Goal: Transaction & Acquisition: Book appointment/travel/reservation

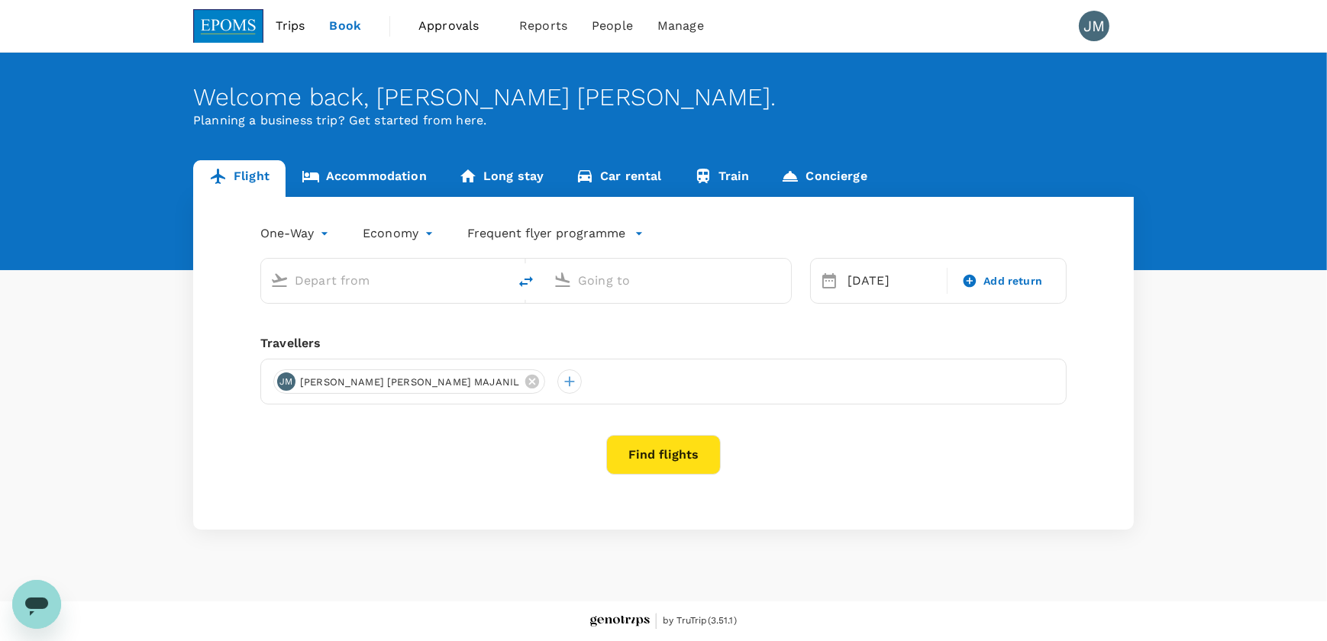
type input "Miri Intl (MYY)"
type input "Kuching Intl (KCH)"
type input "Miri Intl (MYY)"
type input "Kuching Intl (KCH)"
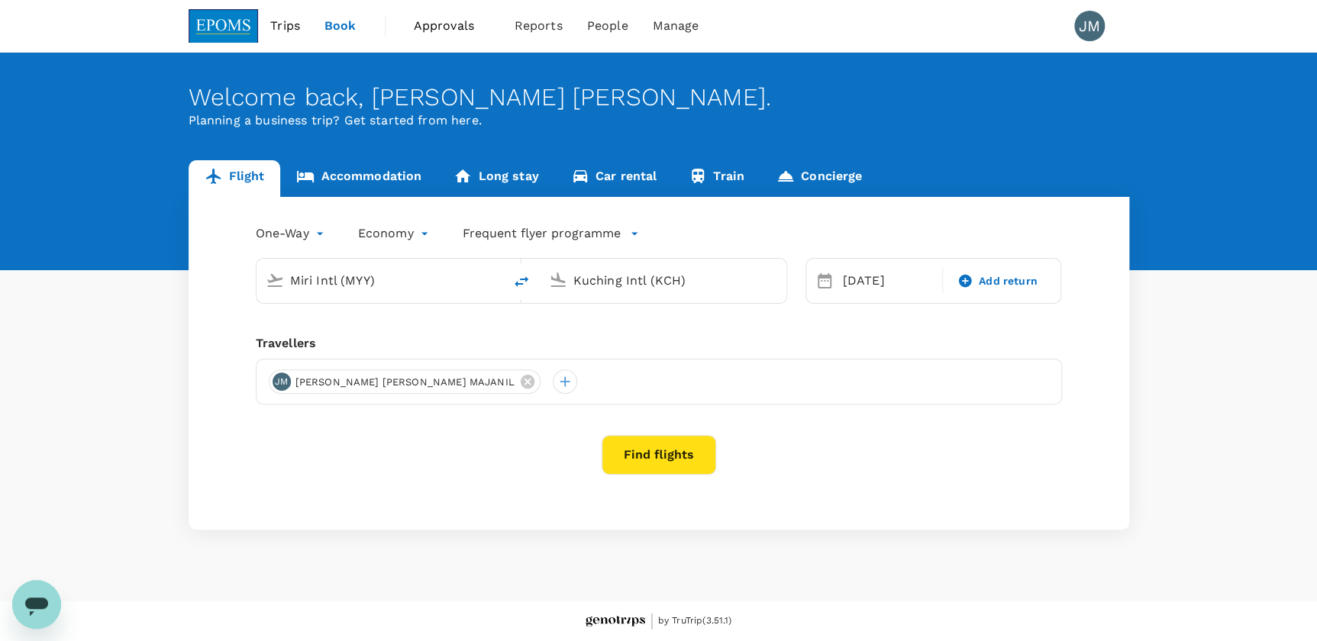
click at [399, 283] on input "Miri Intl (MYY)" at bounding box center [380, 281] width 181 height 24
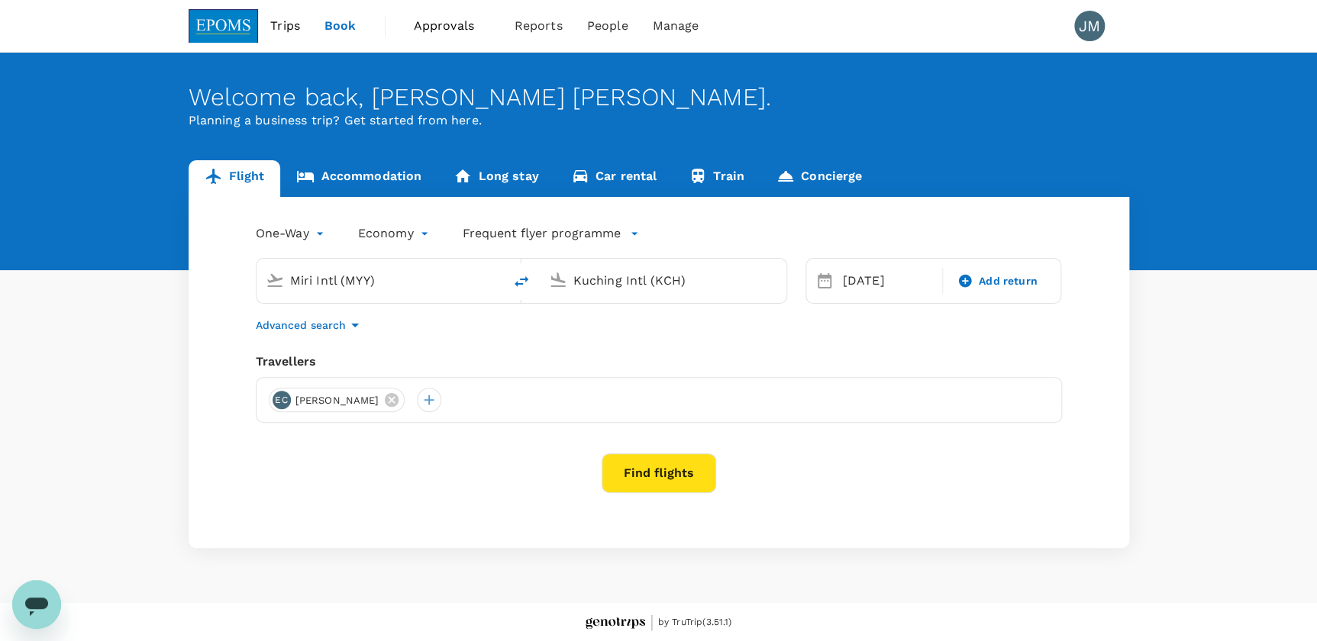
click at [402, 282] on input "Miri Intl (MYY)" at bounding box center [380, 281] width 181 height 24
click at [402, 276] on input "Miri Intl (MYY)" at bounding box center [380, 281] width 181 height 24
click at [399, 276] on input "Miri Intl (MYY)" at bounding box center [380, 281] width 181 height 24
drag, startPoint x: 399, startPoint y: 276, endPoint x: 238, endPoint y: 266, distance: 161.4
click at [251, 276] on div "Miri Intl (MYY) Kuching Intl (KCH)" at bounding box center [512, 272] width 550 height 64
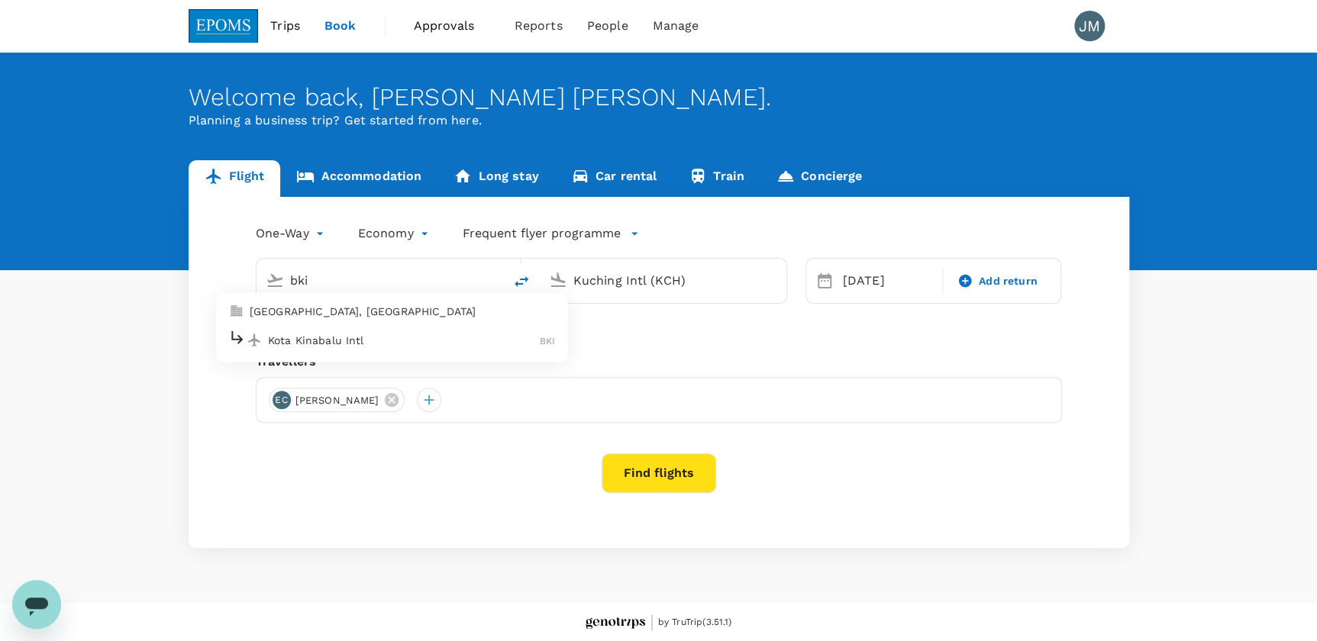
click at [309, 341] on p "Kota Kinabalu Intl" at bounding box center [404, 339] width 272 height 15
type input "Kota Kinabalu Intl (BKI)"
click at [651, 264] on div "Kuching Intl (KCH)" at bounding box center [672, 278] width 210 height 31
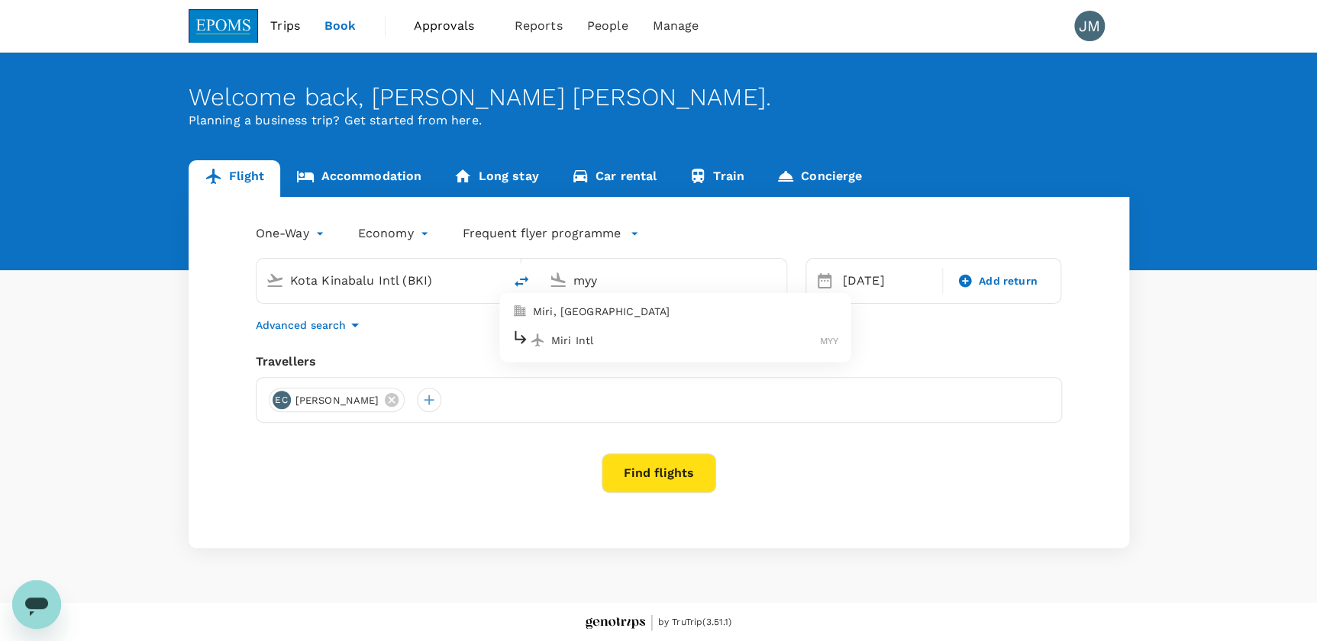
click at [640, 338] on p "Miri Intl" at bounding box center [685, 339] width 269 height 15
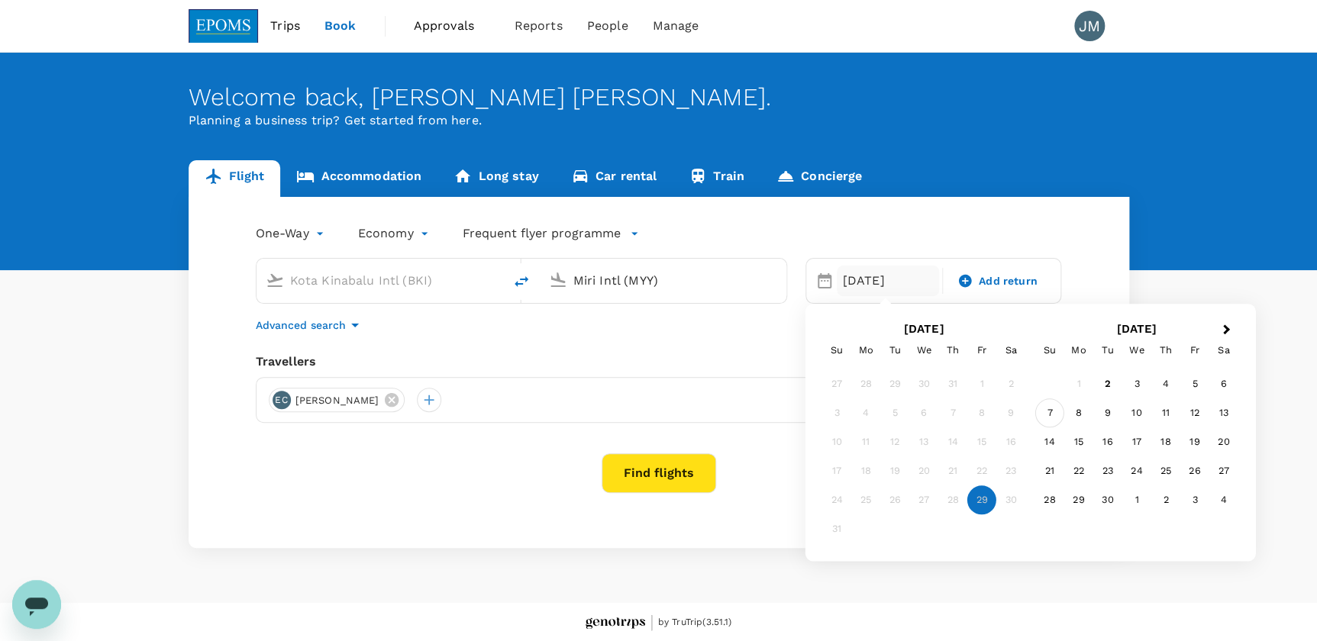
type input "Miri Intl (MYY)"
click at [1054, 411] on div "7" at bounding box center [1049, 413] width 29 height 29
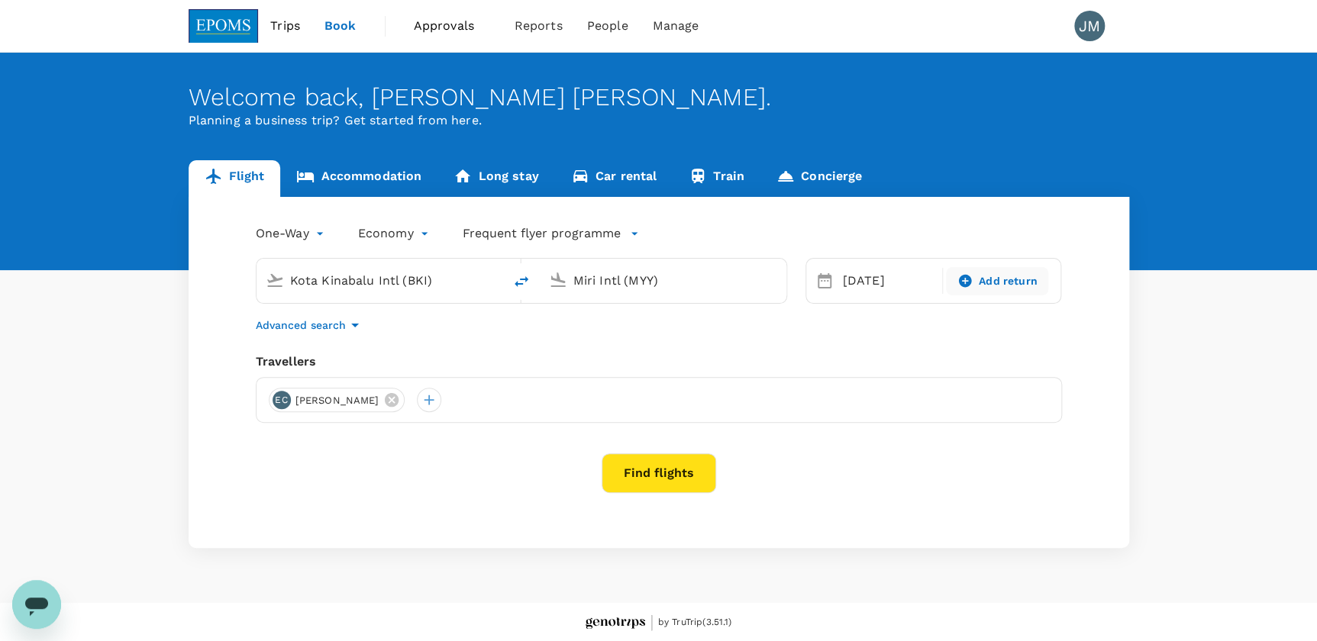
click at [1006, 282] on span "Add return" at bounding box center [1008, 281] width 59 height 16
type input "roundtrip"
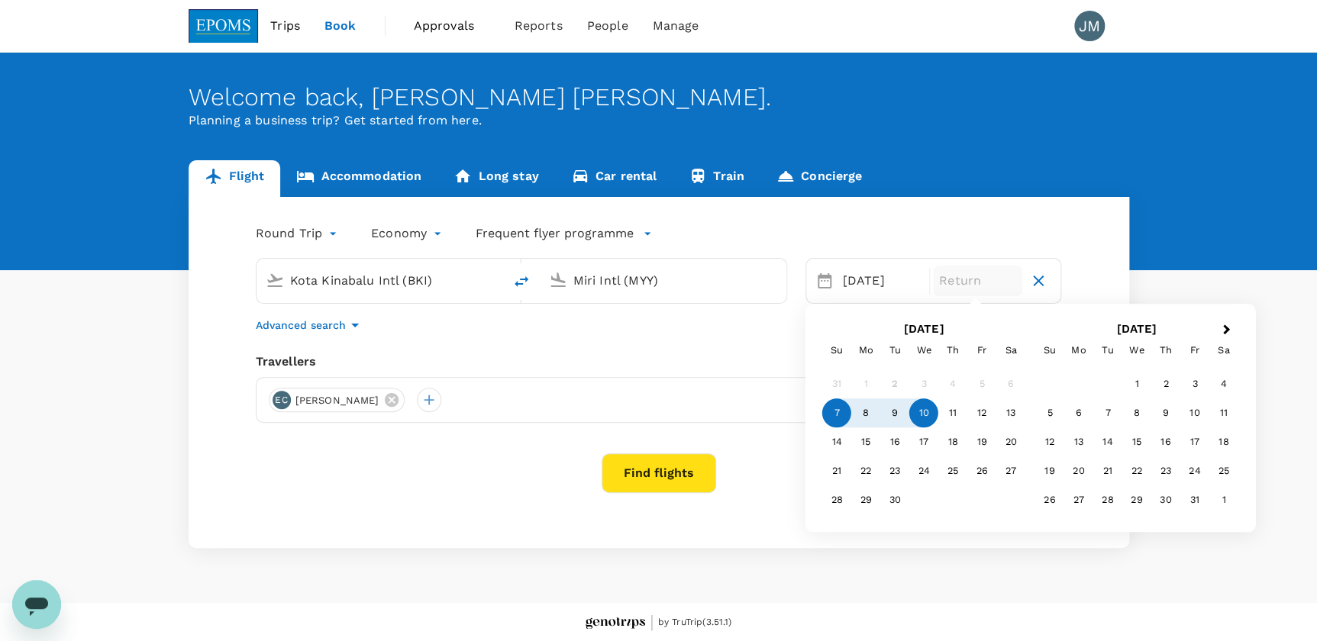
click at [926, 420] on div "10" at bounding box center [923, 413] width 29 height 29
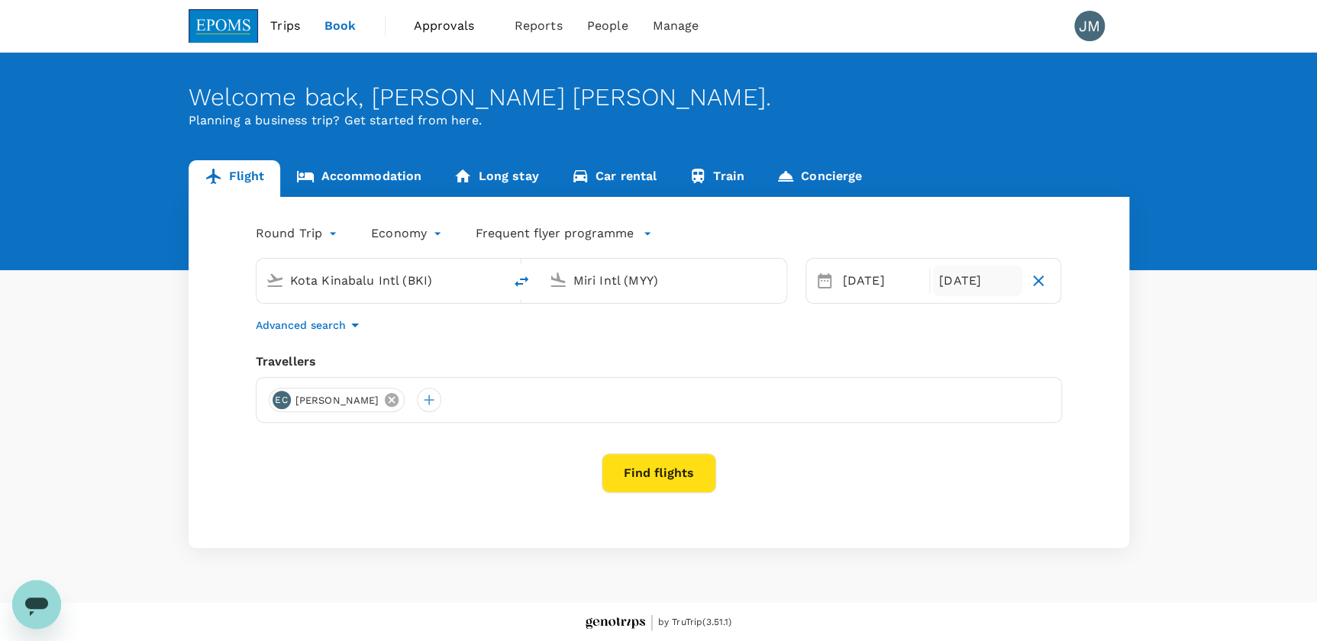
click at [385, 399] on icon at bounding box center [392, 400] width 14 height 14
click at [275, 407] on div at bounding box center [281, 400] width 24 height 24
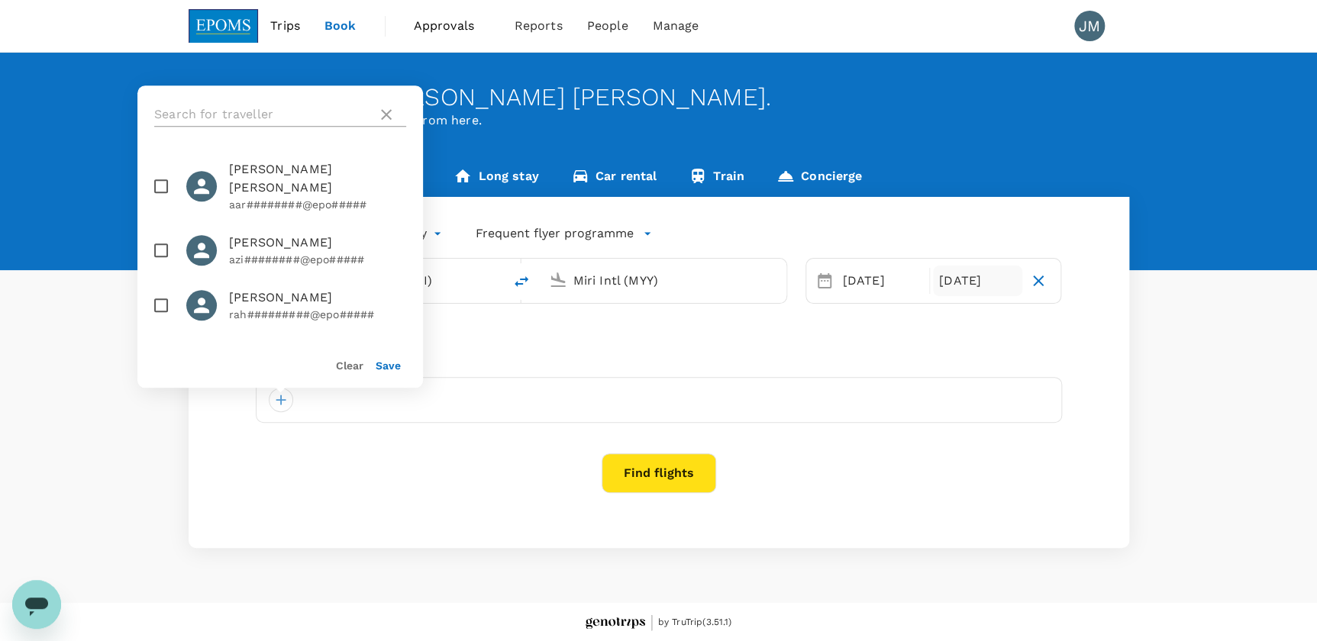
click at [274, 110] on input "text" at bounding box center [262, 114] width 217 height 24
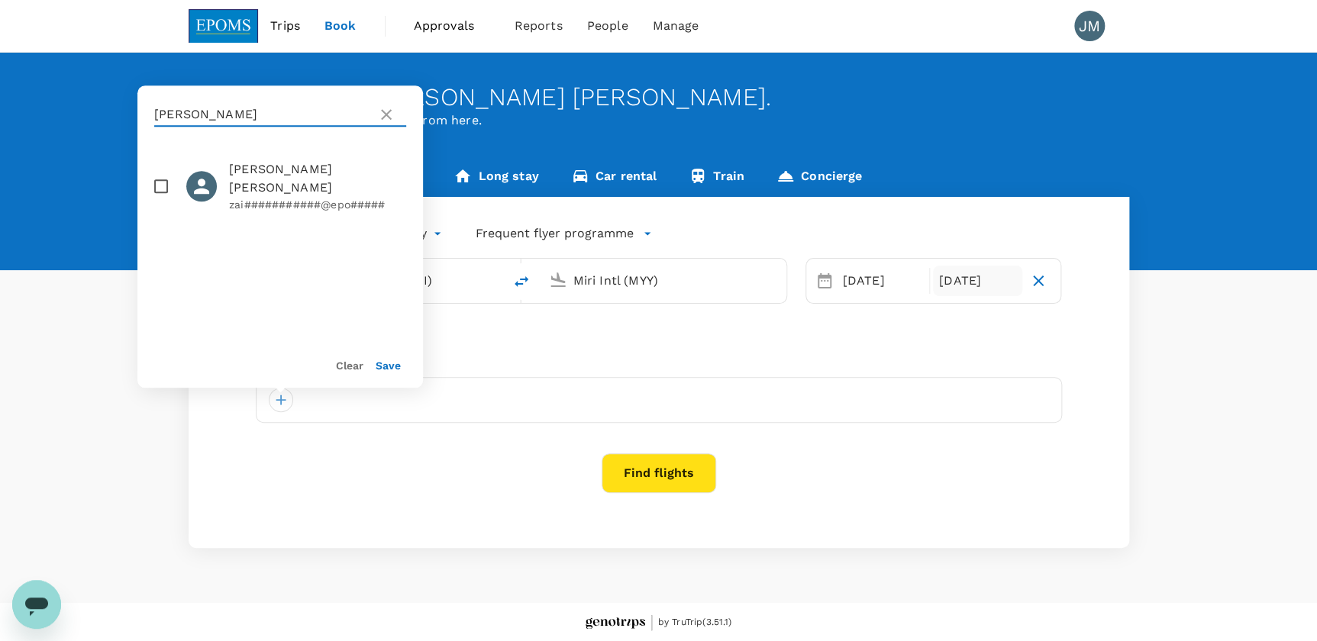
type input "[PERSON_NAME]"
click at [172, 190] on input "checkbox" at bounding box center [161, 186] width 32 height 32
checkbox input "true"
click at [385, 366] on button "Save" at bounding box center [388, 366] width 25 height 12
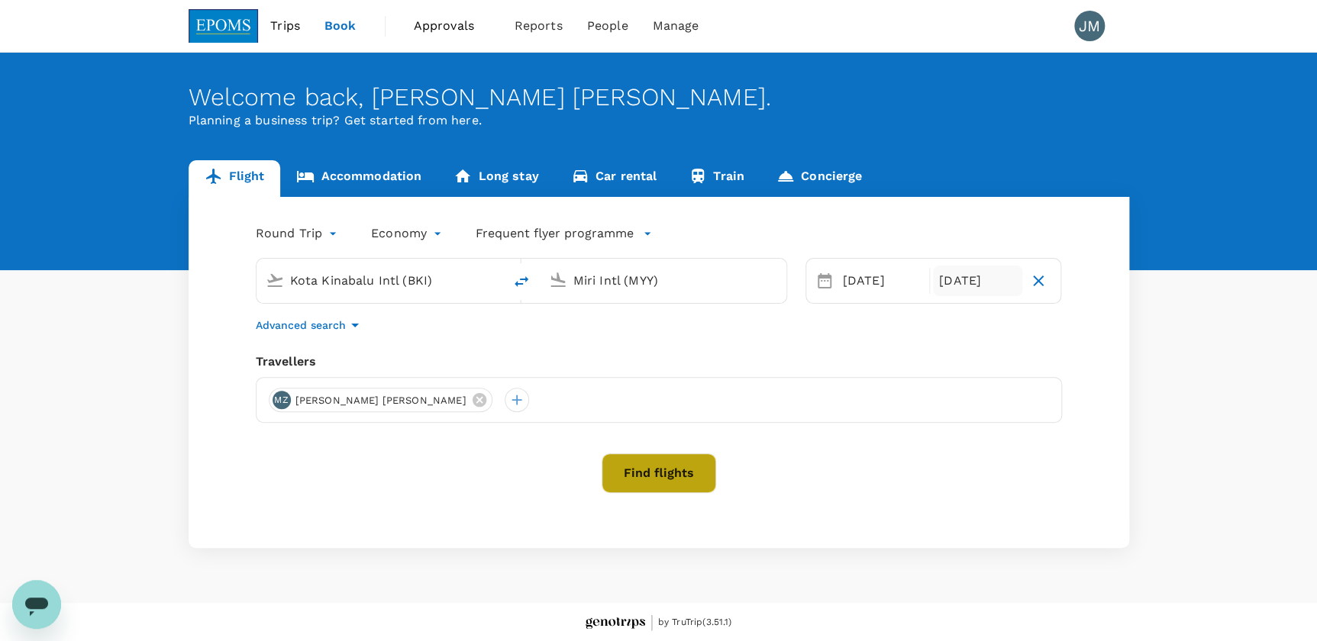
click at [624, 458] on button "Find flights" at bounding box center [659, 473] width 115 height 40
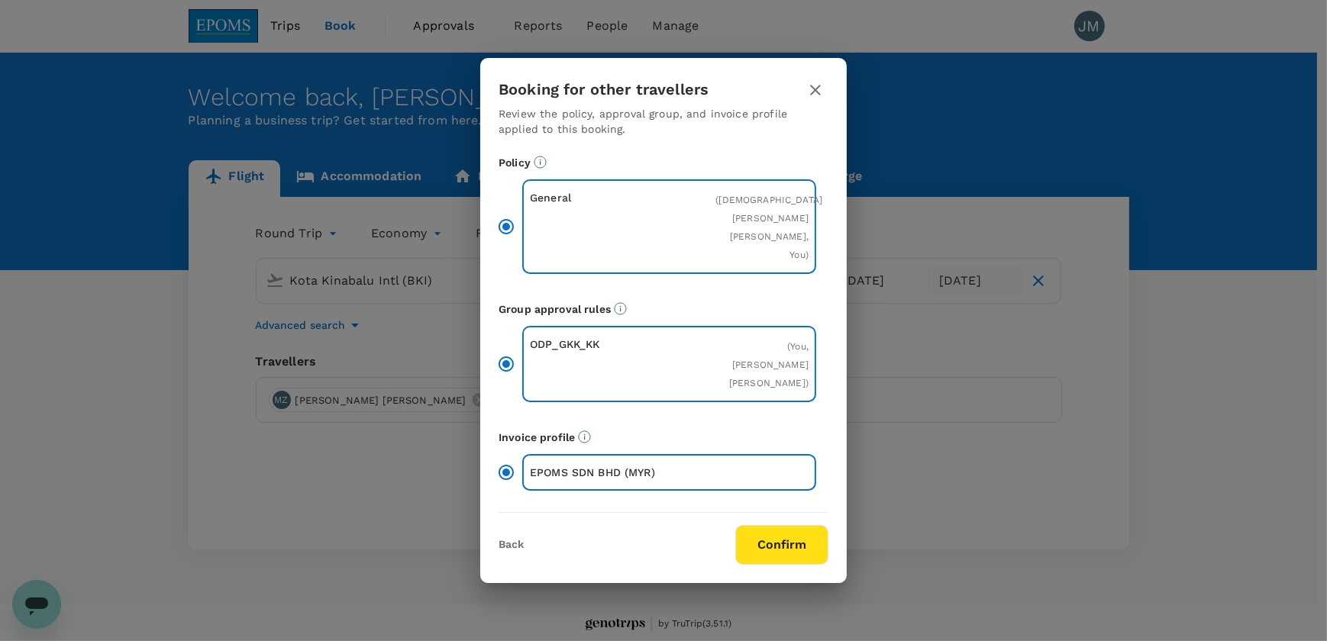
click at [780, 532] on button "Confirm" at bounding box center [781, 545] width 93 height 40
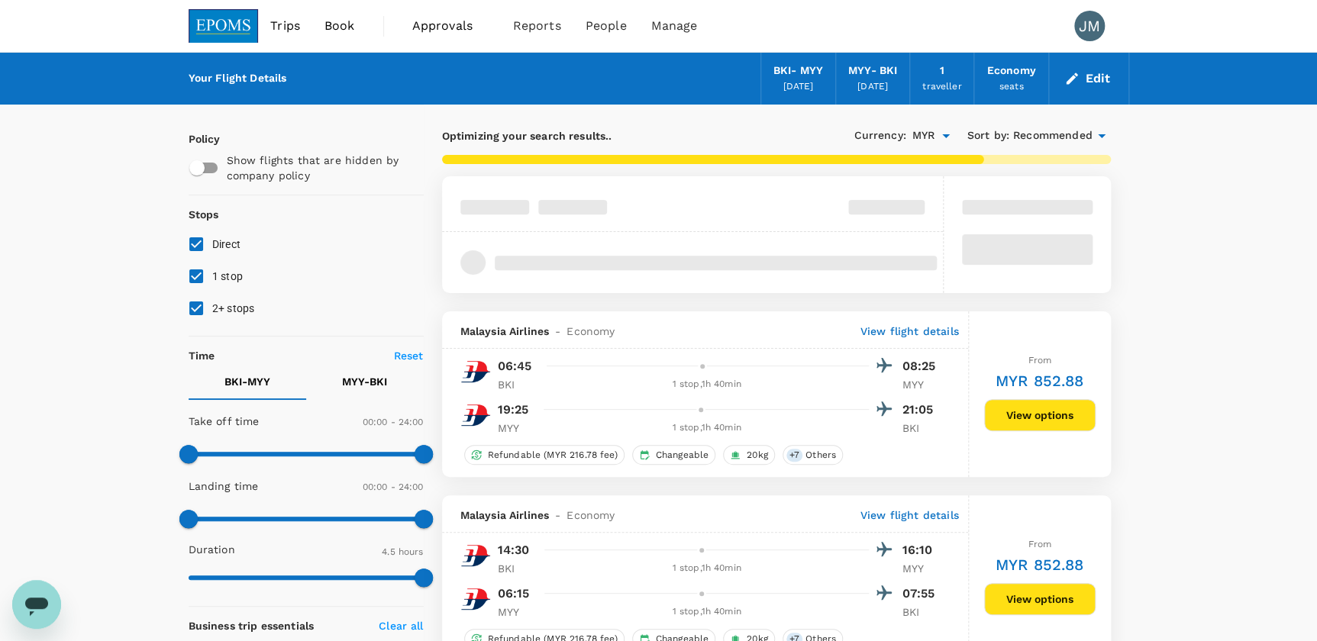
type input "1055"
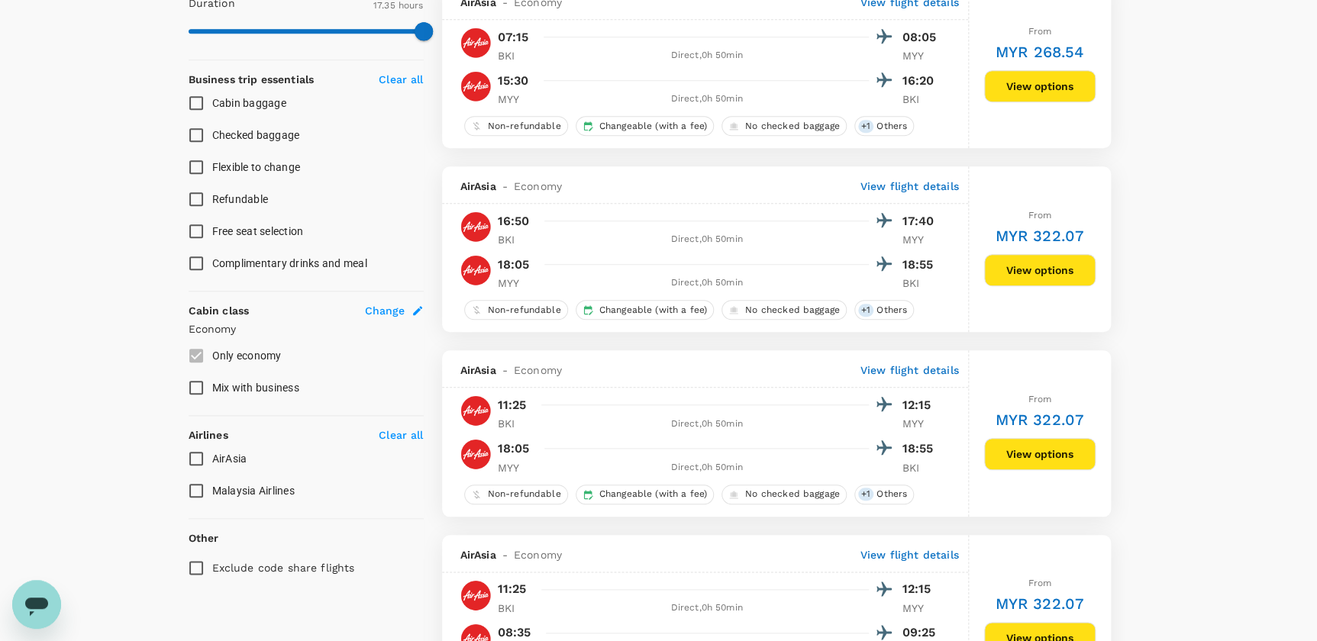
scroll to position [416, 0]
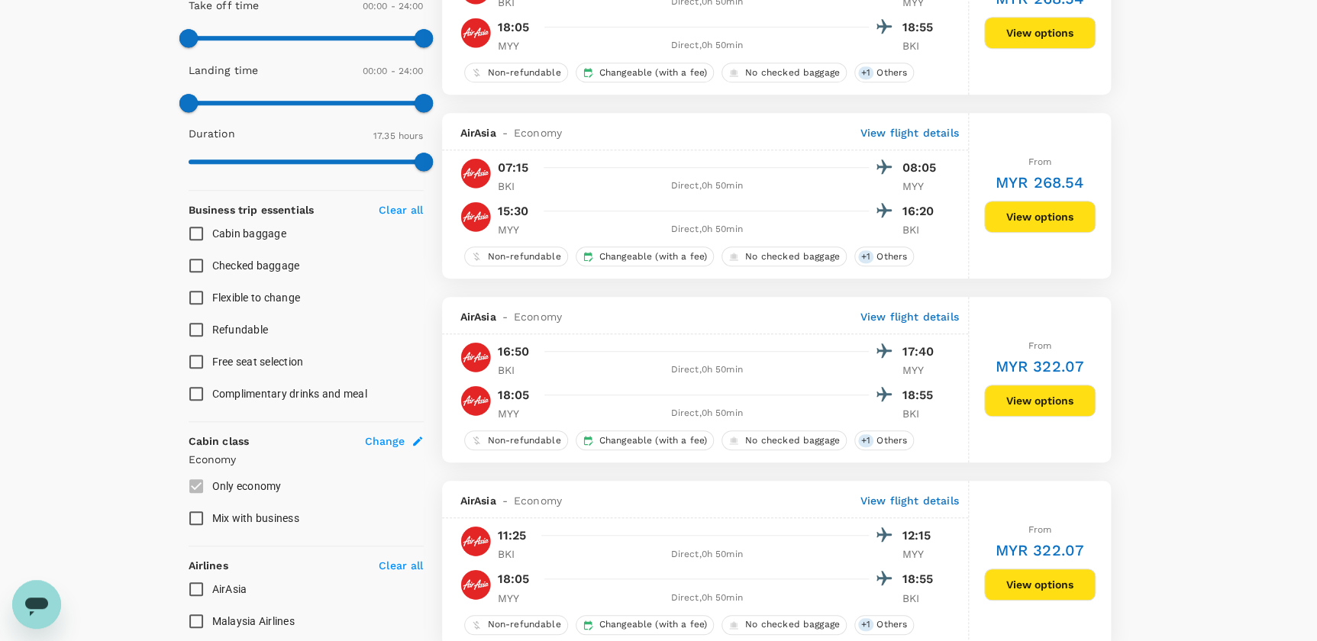
click at [198, 590] on input "AirAsia" at bounding box center [196, 589] width 32 height 32
checkbox input "true"
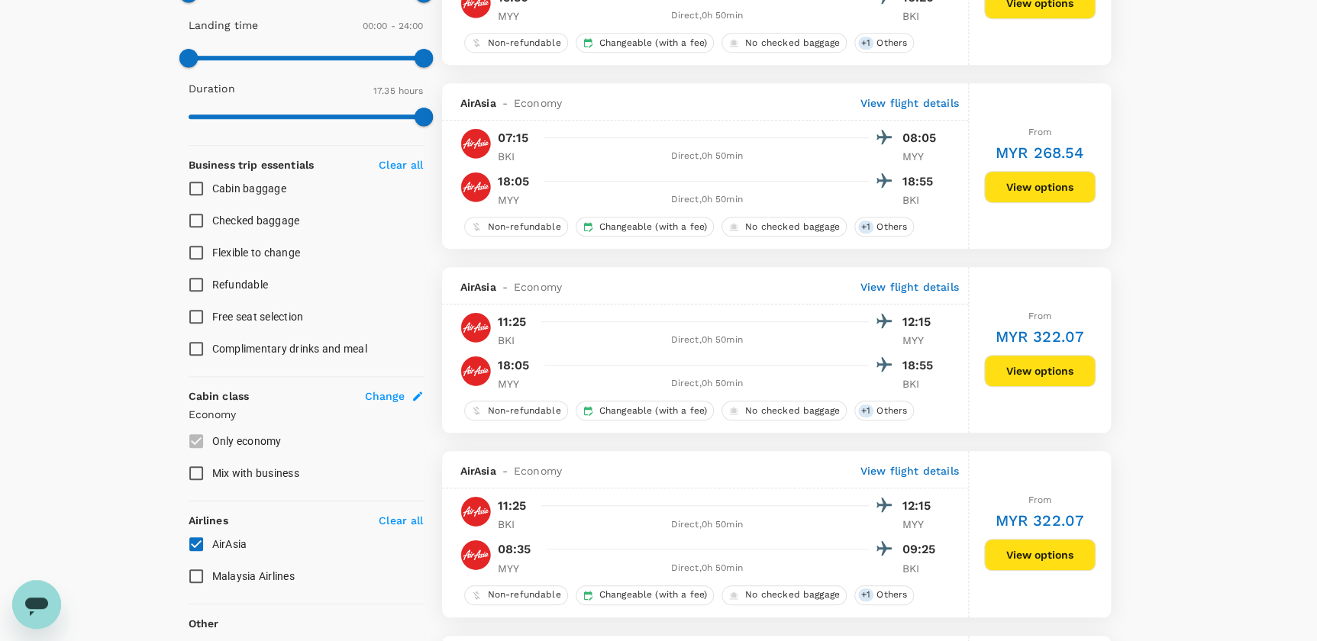
type input "MYR"
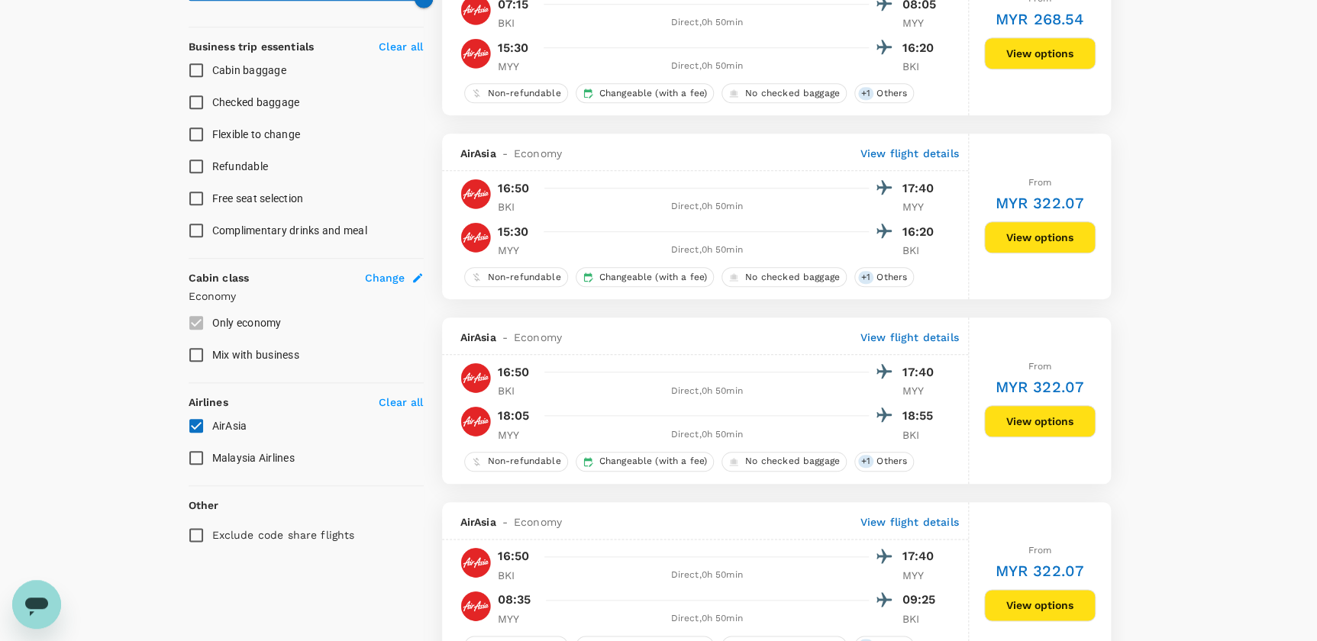
scroll to position [555, 0]
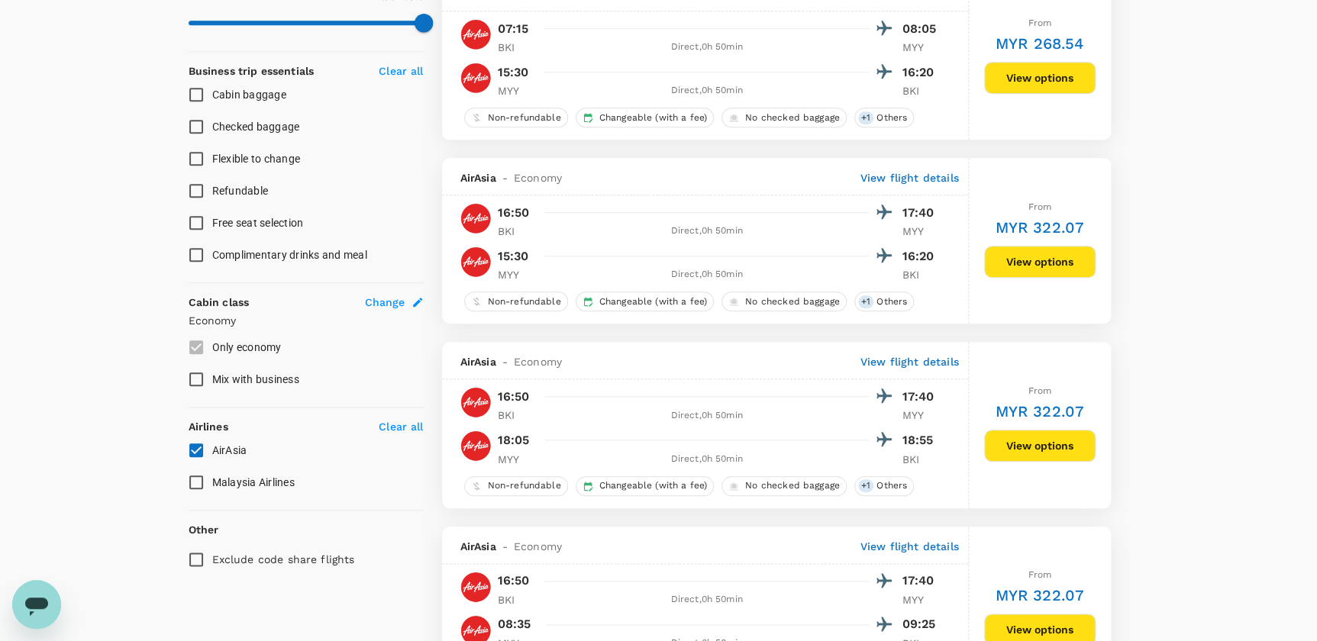
click at [198, 154] on input "Flexible to change" at bounding box center [196, 159] width 32 height 32
checkbox input "true"
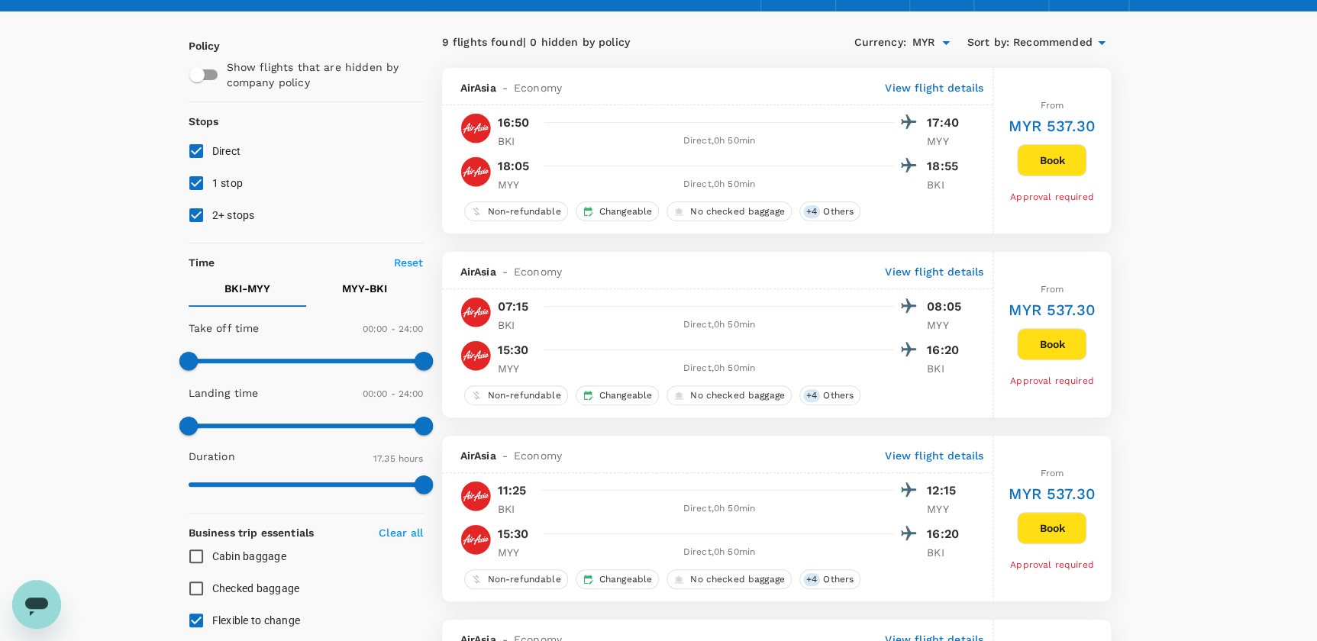
scroll to position [69, 0]
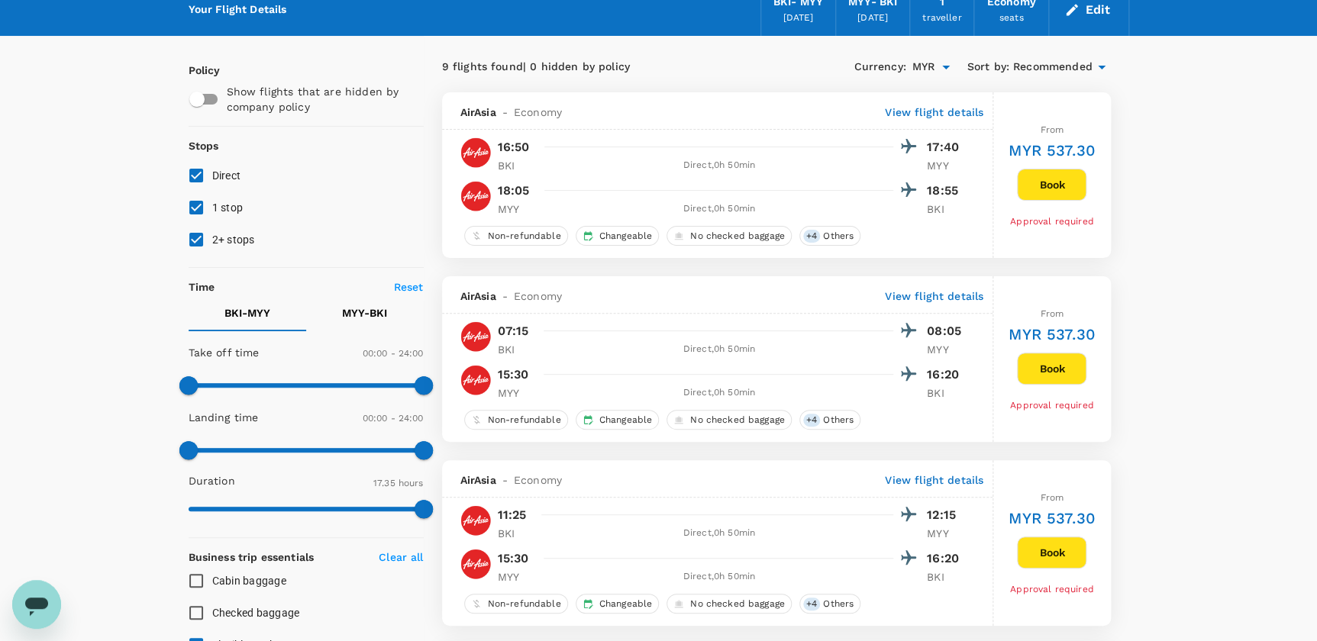
click at [1054, 179] on button "Book" at bounding box center [1051, 185] width 69 height 32
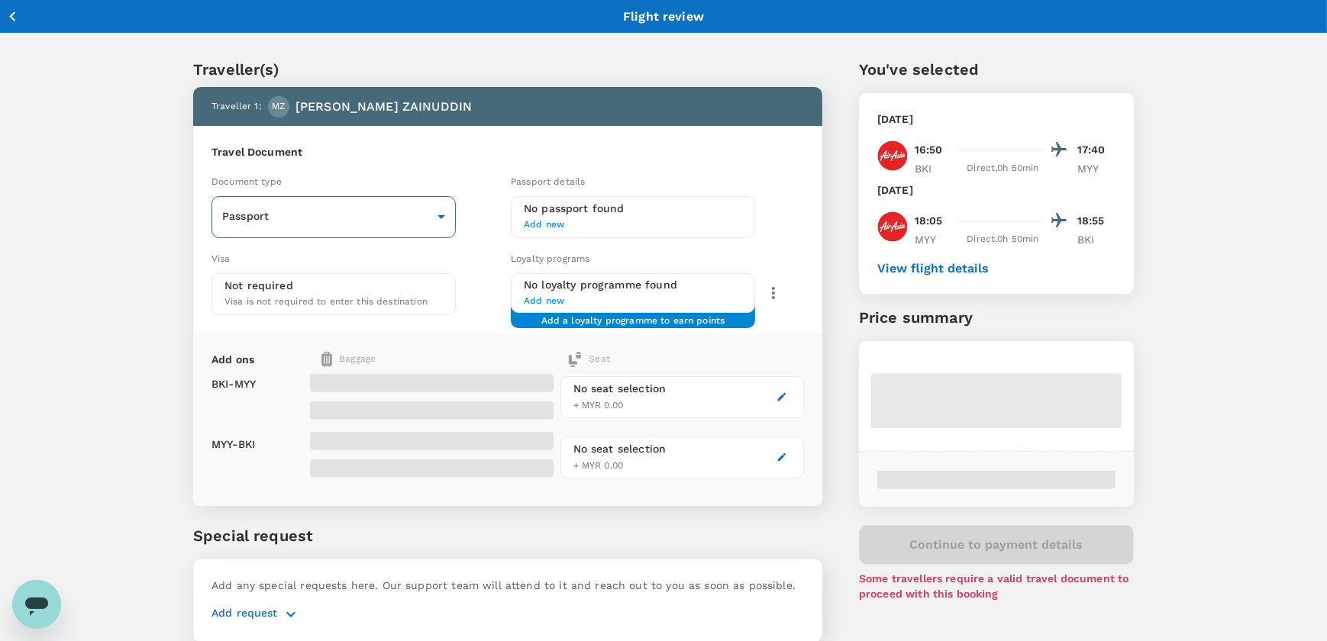
click at [385, 211] on body "Back to flight results Flight review Traveller(s) Traveller 1 : MZ [PERSON_NAME…" at bounding box center [663, 350] width 1327 height 700
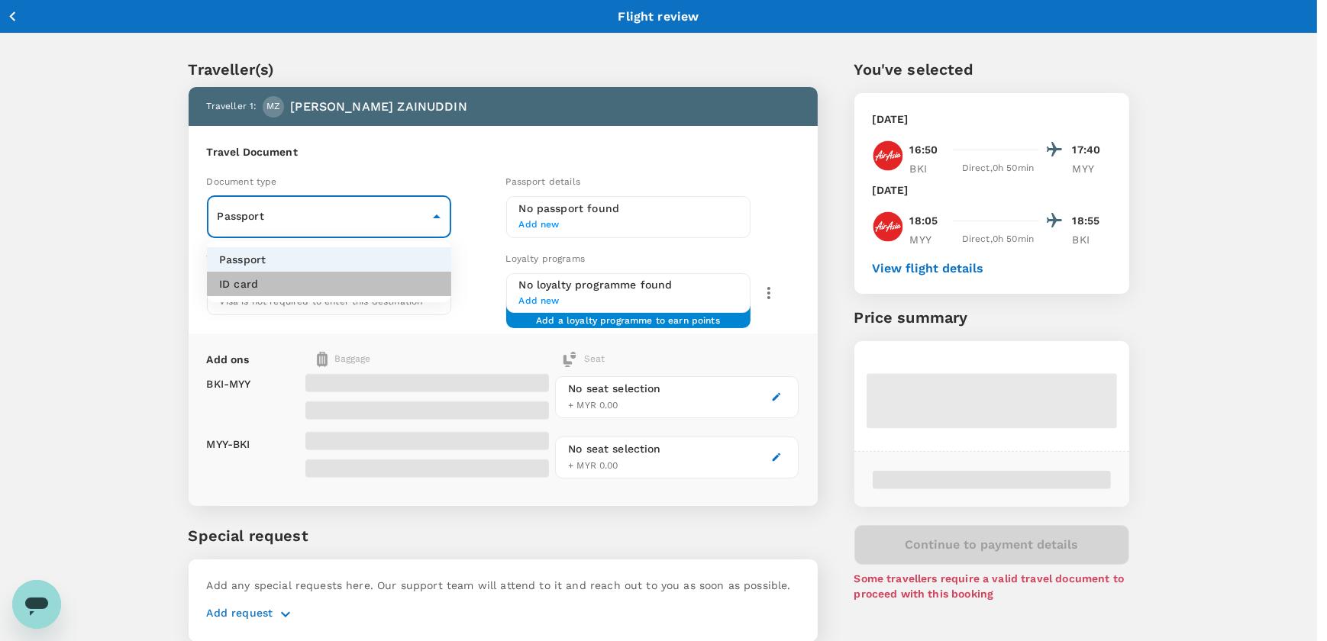
click at [305, 277] on li "ID card" at bounding box center [329, 284] width 244 height 24
type input "Id card"
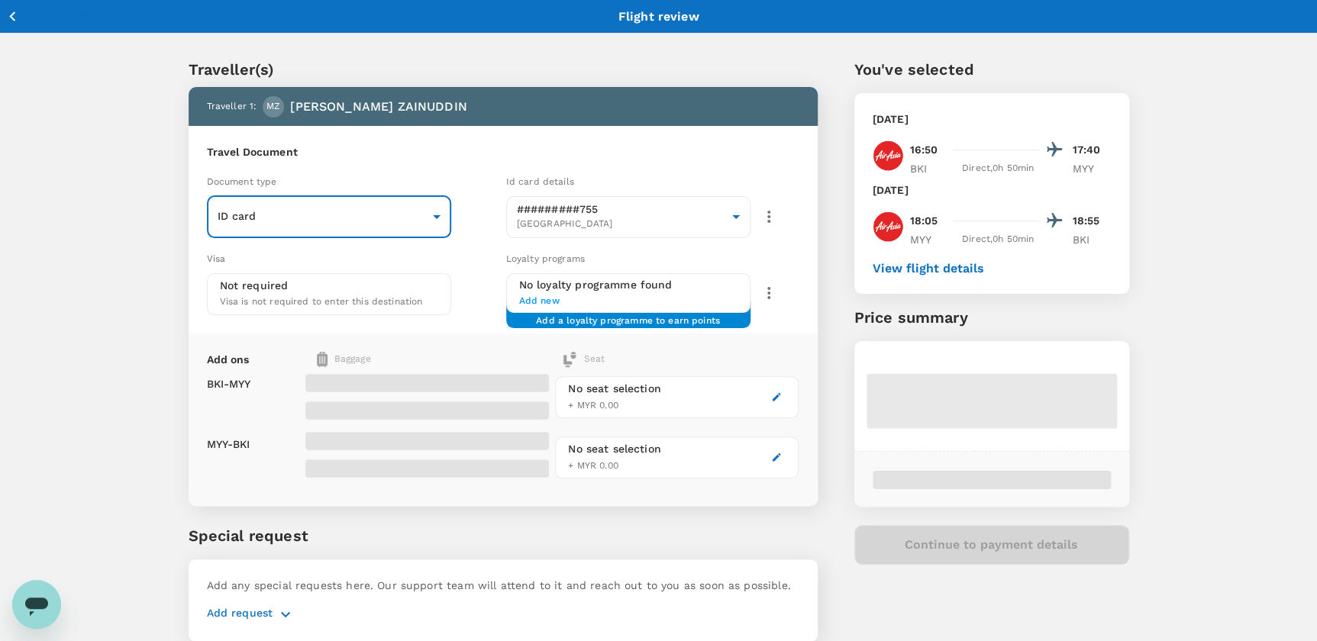
click at [720, 145] on h6 "Travel Document" at bounding box center [503, 152] width 592 height 17
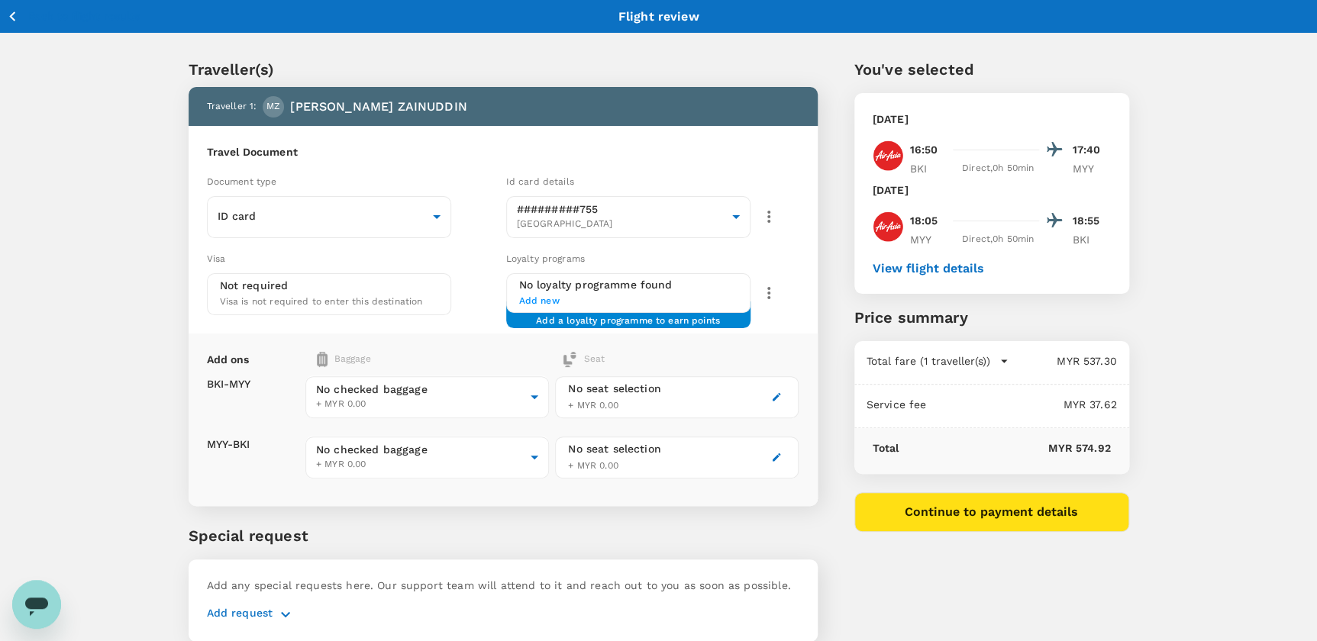
click at [326, 296] on span "Visa is not required to enter this destination" at bounding box center [321, 301] width 203 height 11
click at [647, 160] on div "Travel Document Document type ID card Id card ​ Id card details #########755 Ma…" at bounding box center [503, 230] width 629 height 208
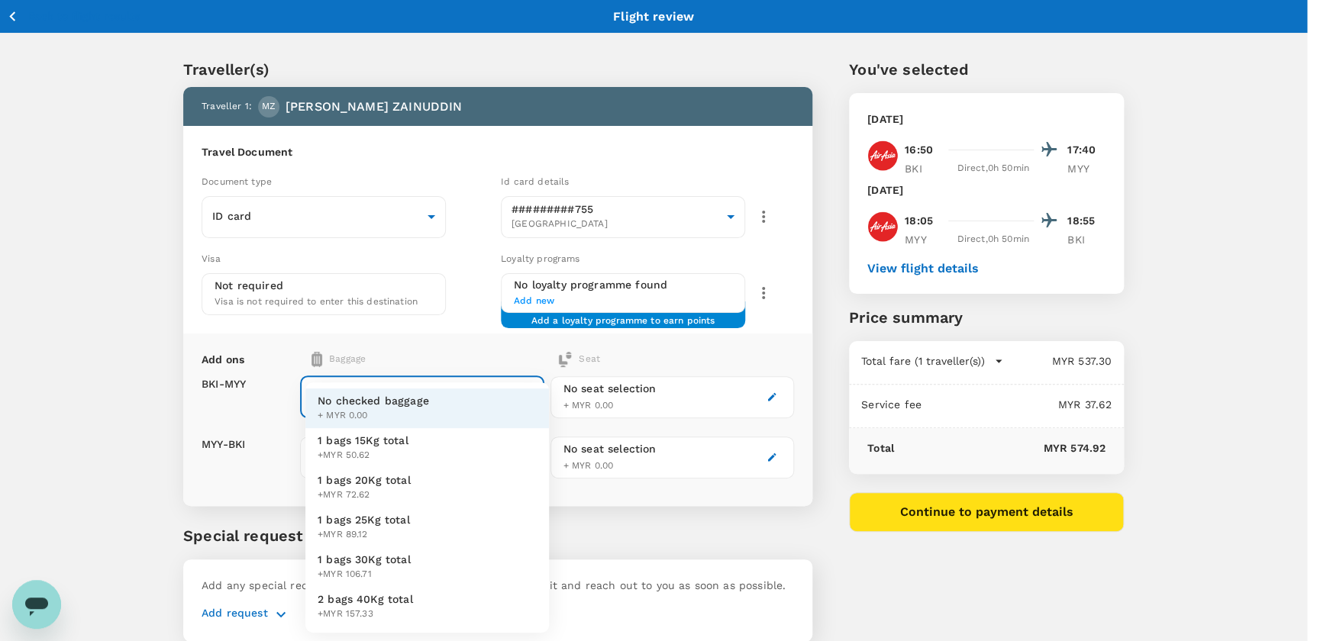
click at [376, 389] on body "Back to flight results Flight review Traveller(s) Traveller 1 : MZ [PERSON_NAME…" at bounding box center [658, 350] width 1317 height 700
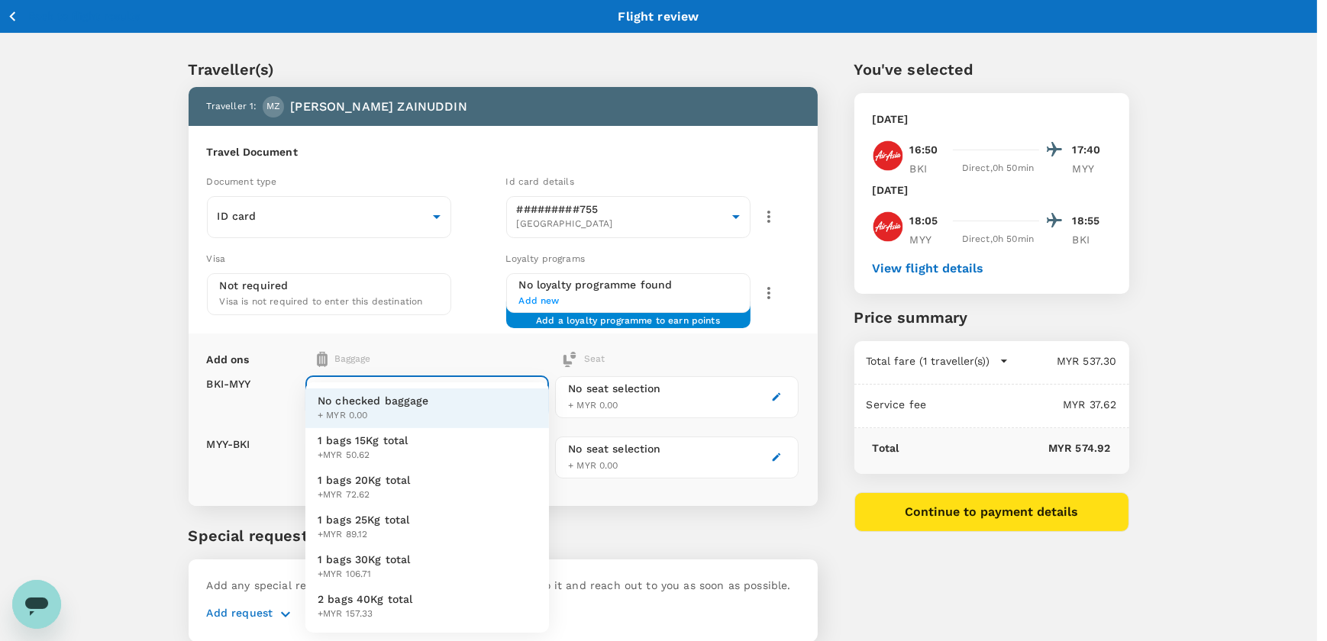
click at [373, 486] on span "1 bags 20Kg total" at bounding box center [364, 480] width 93 height 15
type input "2 - 72.62"
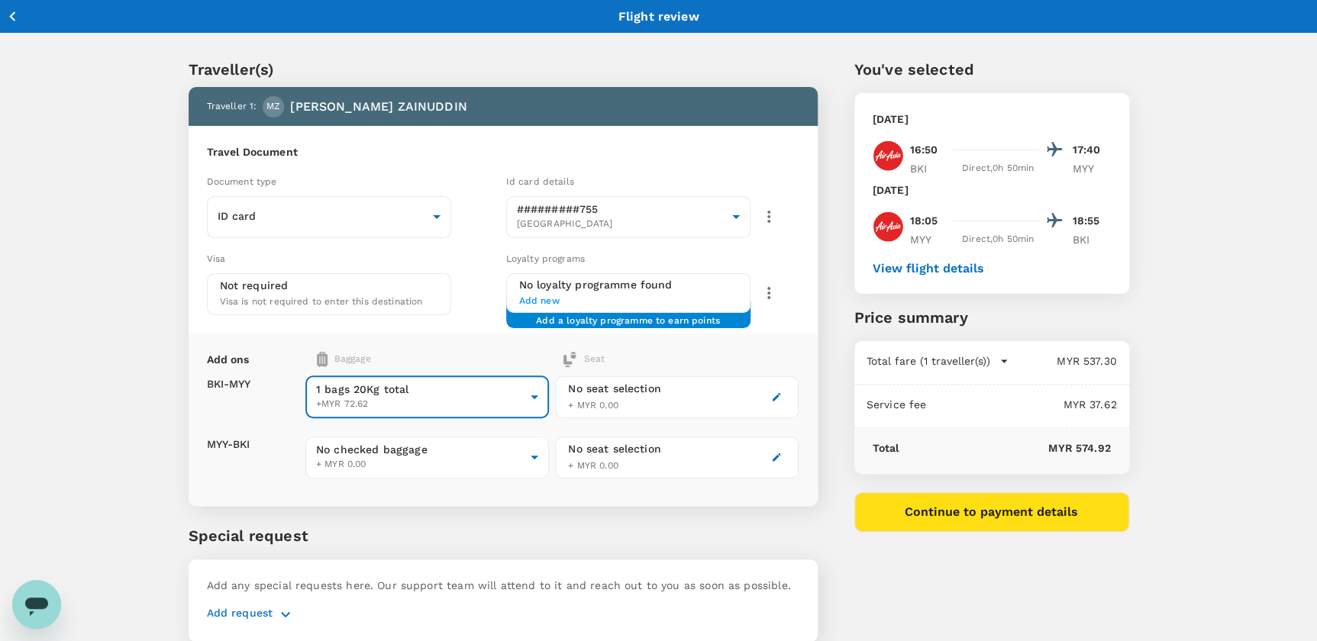
click at [658, 404] on div "No seat selection + MYR 0.00" at bounding box center [614, 397] width 93 height 33
click at [773, 397] on icon "button" at bounding box center [777, 397] width 8 height 8
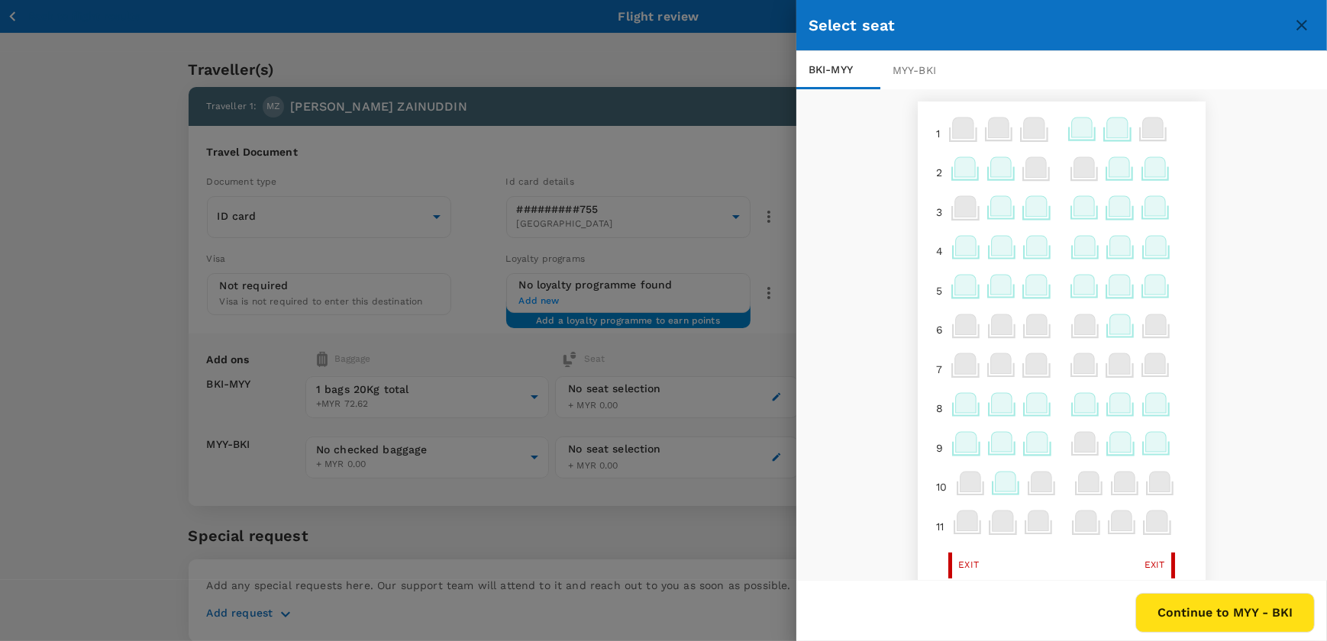
click at [1075, 130] on icon at bounding box center [1082, 128] width 21 height 20
